Goal: Navigation & Orientation: Find specific page/section

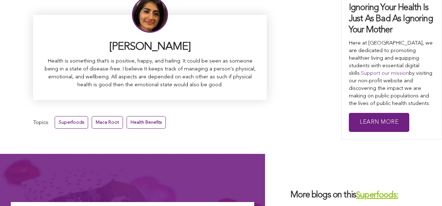
scroll to position [4585, 0]
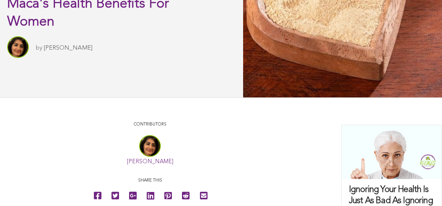
scroll to position [0, 0]
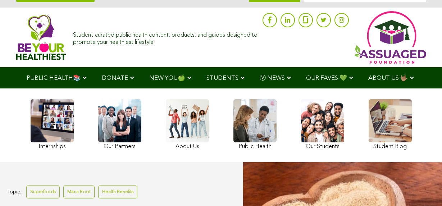
click at [332, 113] on div "Internships Our Partners About Us Public Health Our Students Student Blog" at bounding box center [221, 125] width 388 height 67
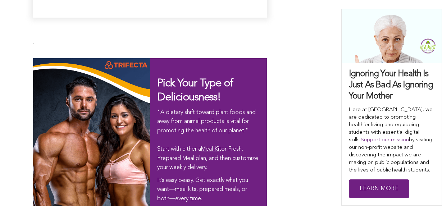
scroll to position [4348, 0]
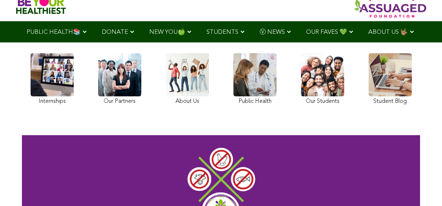
scroll to position [27, 0]
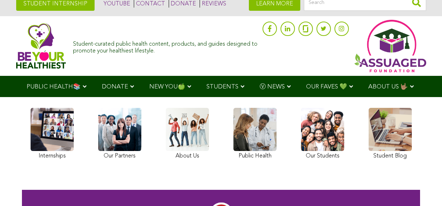
click at [332, 97] on ul "PUBLIC HEALTH📚 YouTube Our Rap Song Immunity Precautions DONATE via Venmo via P…" at bounding box center [221, 86] width 404 height 21
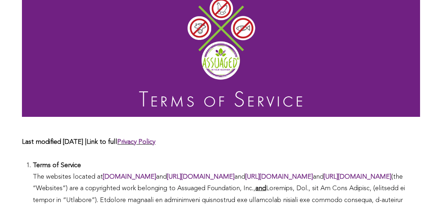
scroll to position [286, 0]
